Goal: Information Seeking & Learning: Learn about a topic

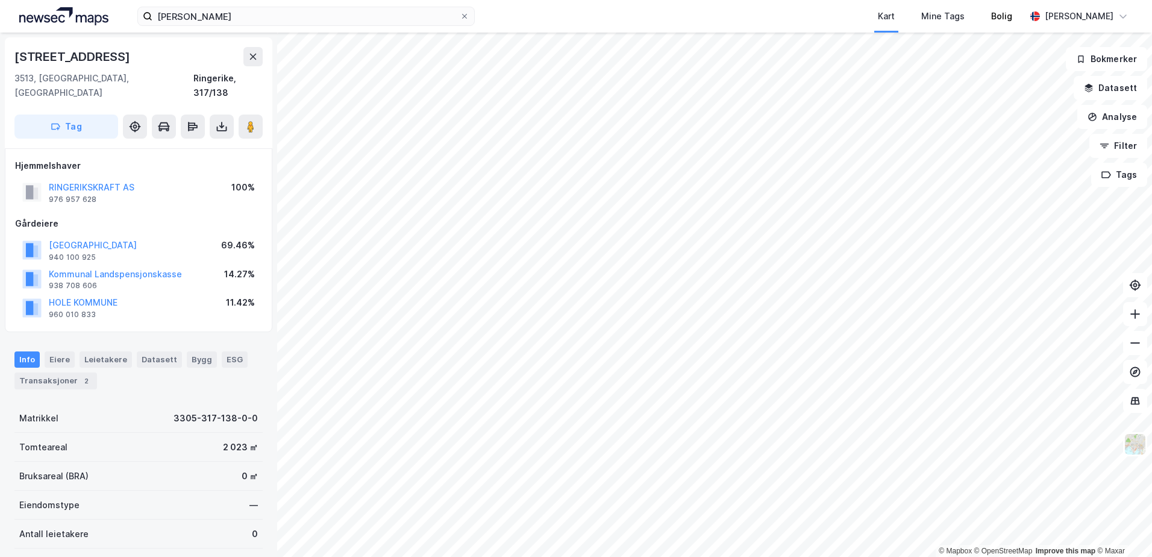
click at [979, 13] on div "amfi borg Kart Mine Tags Bolig [PERSON_NAME] © Mapbox © OpenStreetMap Improve t…" at bounding box center [576, 278] width 1152 height 557
click at [926, 0] on html "amfi borg Kart Mine Tags Bolig [PERSON_NAME] © Mapbox © OpenStreetMap Improve t…" at bounding box center [576, 278] width 1152 height 557
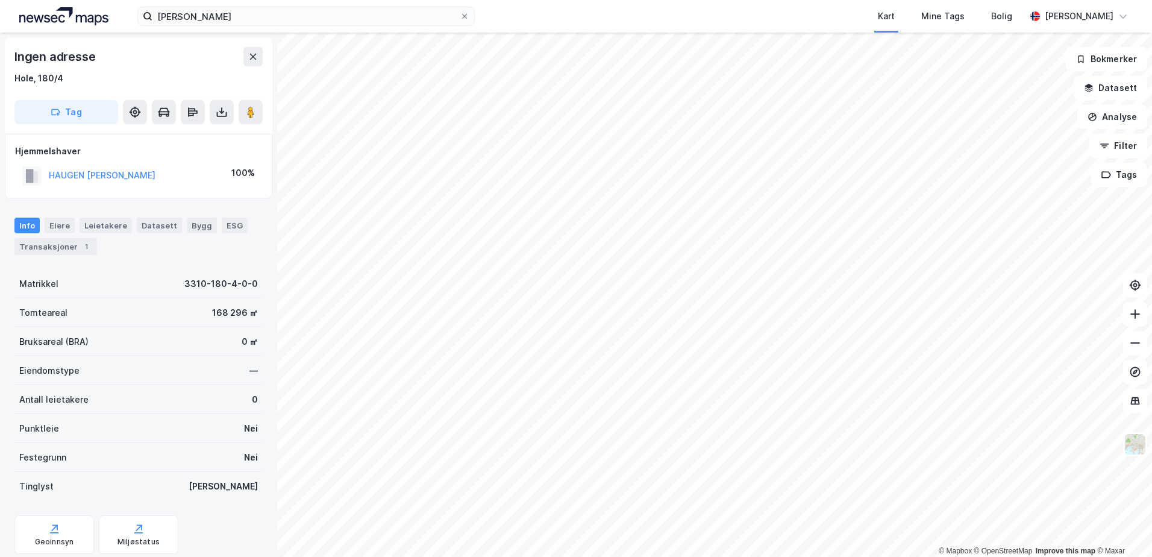
click at [913, 557] on html "amfi borg Kart Mine Tags Bolig [PERSON_NAME] © Mapbox © OpenStreetMap Improve t…" at bounding box center [576, 278] width 1152 height 557
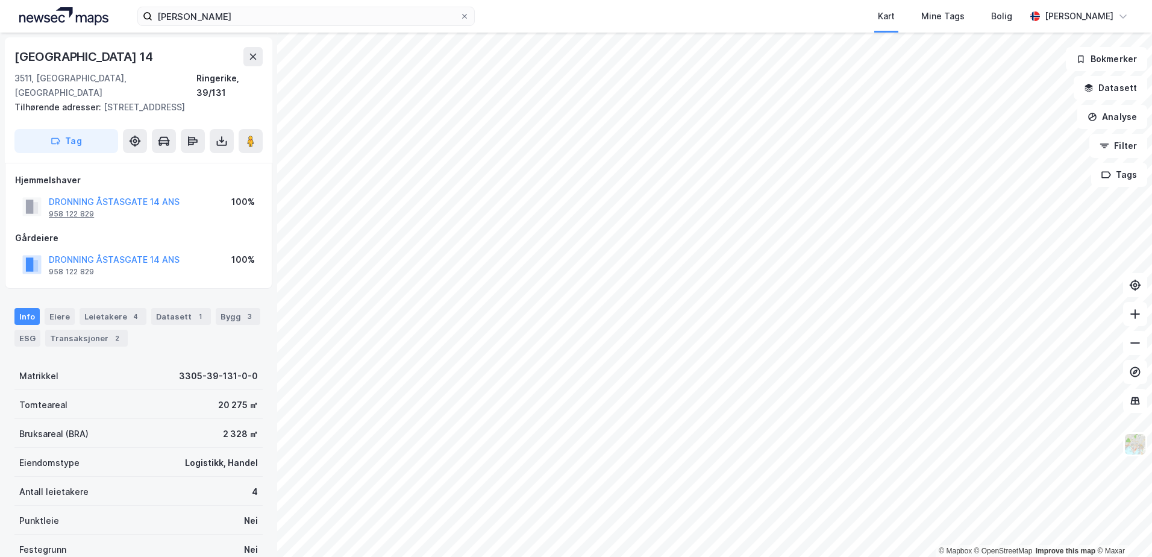
click at [77, 209] on div "958 122 829" at bounding box center [71, 214] width 45 height 10
click at [110, 308] on div "Leietakere 4" at bounding box center [113, 316] width 67 height 17
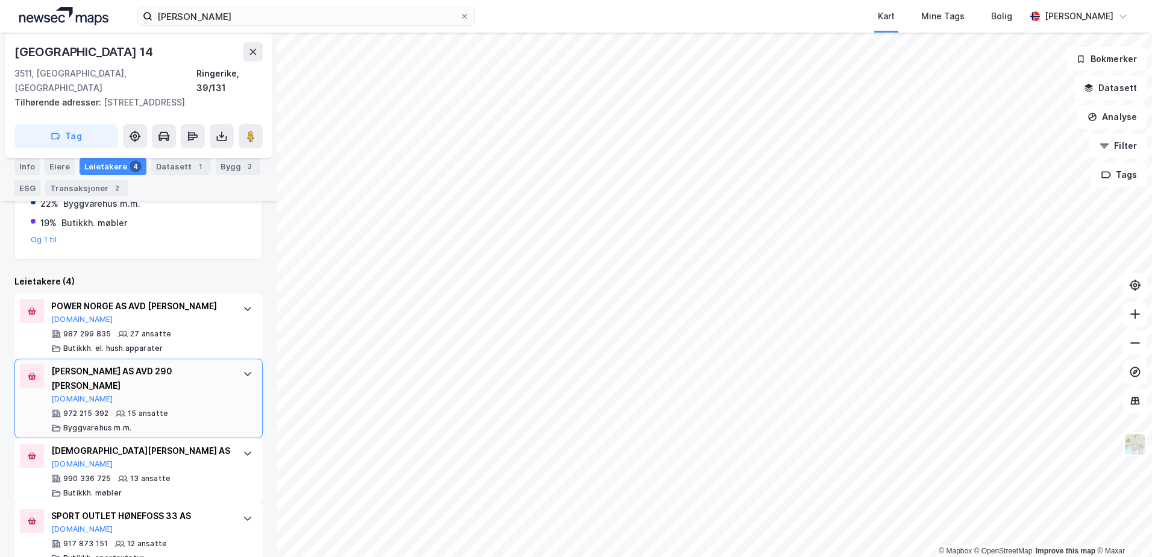
scroll to position [297, 0]
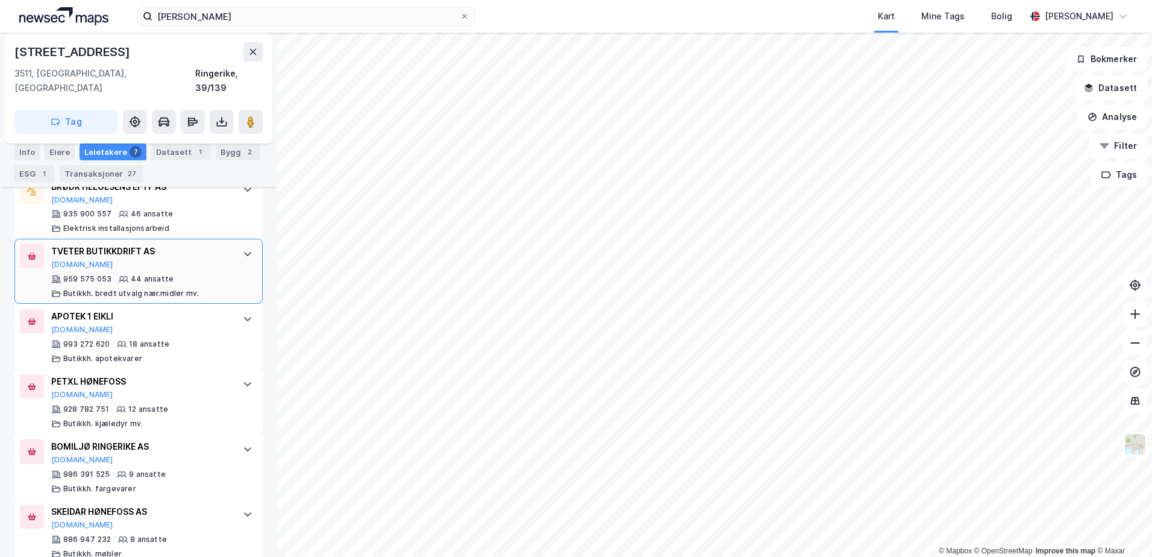
scroll to position [627, 0]
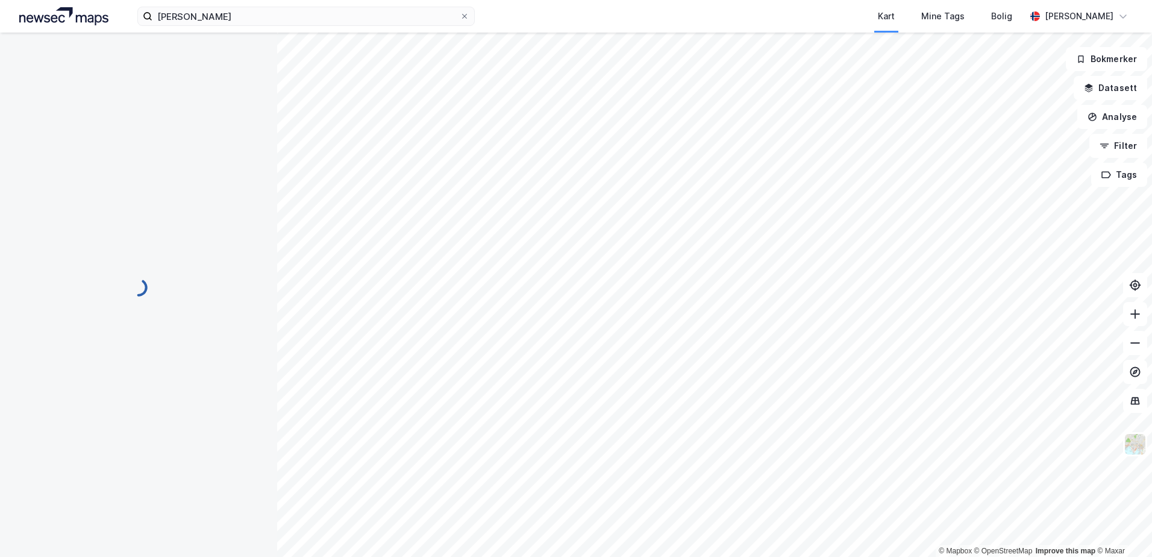
scroll to position [22, 0]
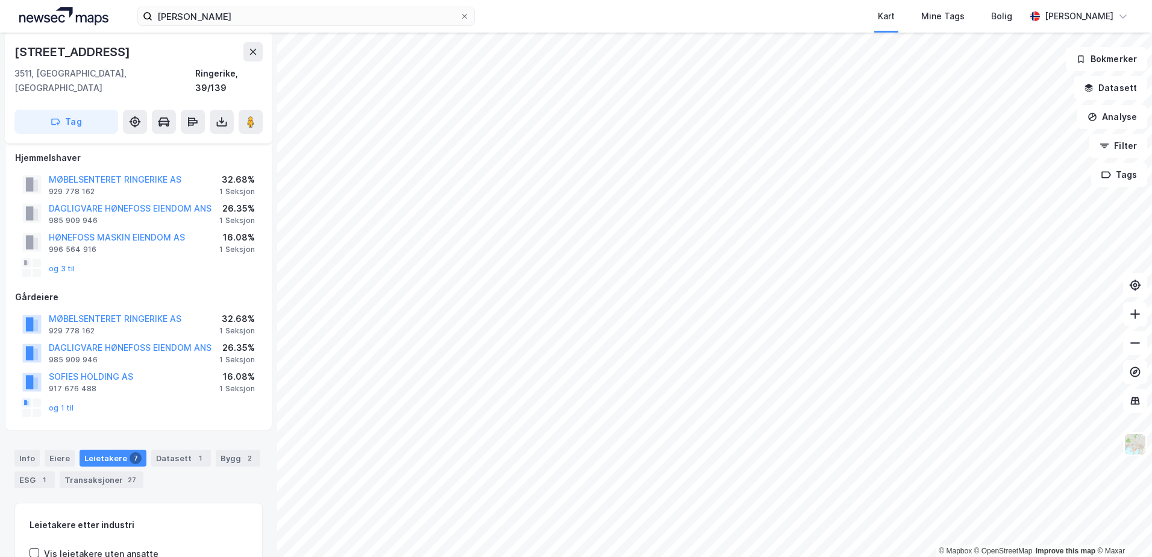
scroll to position [8, 0]
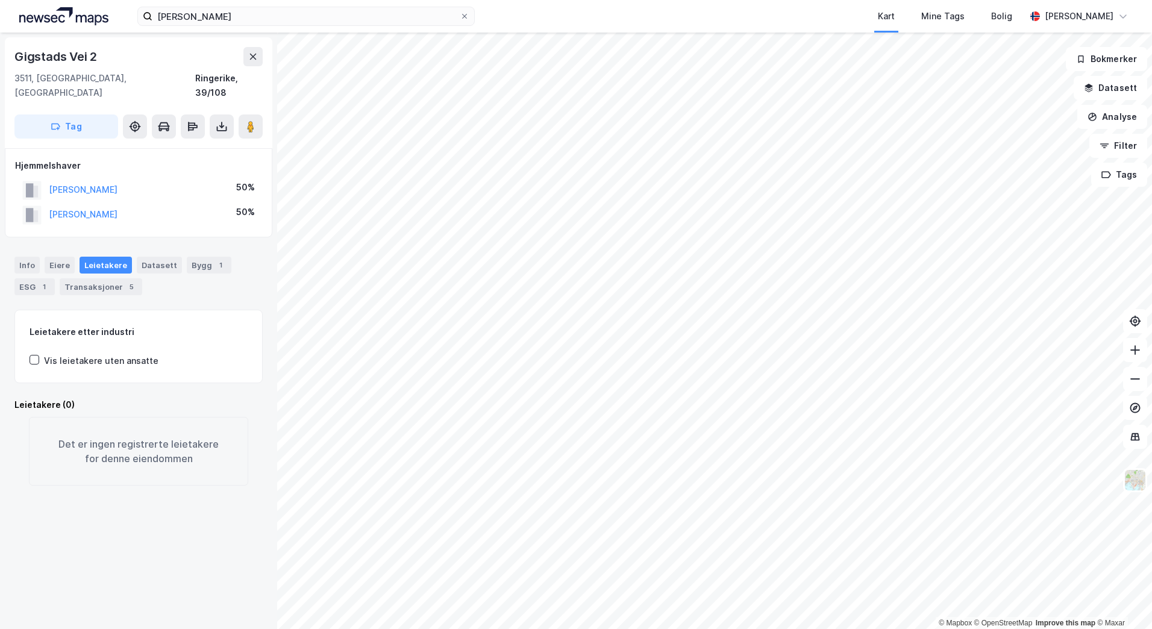
click at [180, 621] on div "Gigstads Vei 2 3511, [GEOGRAPHIC_DATA], [GEOGRAPHIC_DATA] Ringerike, 39/108 Tag…" at bounding box center [138, 331] width 277 height 597
